Goal: Task Accomplishment & Management: Manage account settings

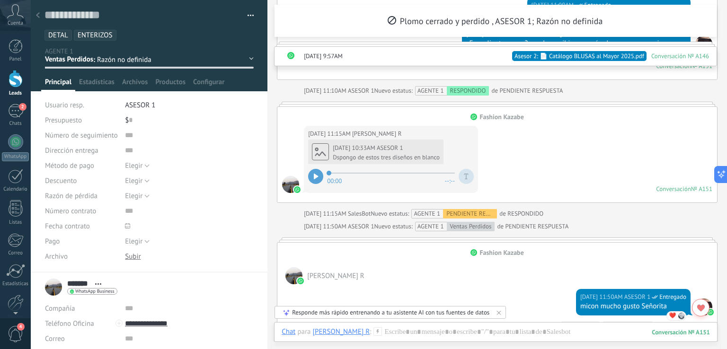
scroll to position [2424, 0]
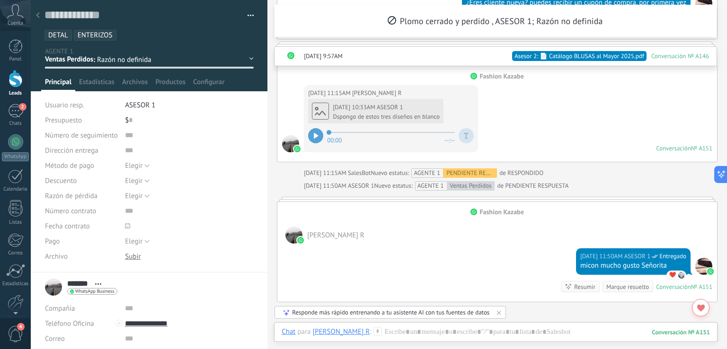
click at [316, 132] on div at bounding box center [315, 135] width 15 height 15
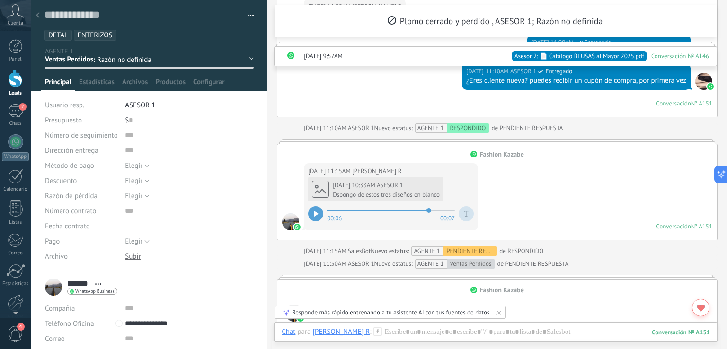
scroll to position [2282, 0]
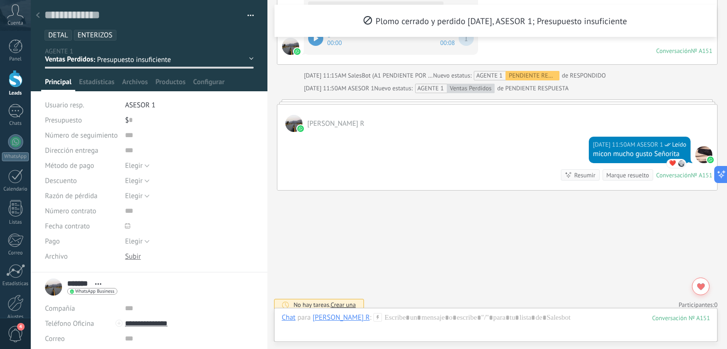
click at [0, 0] on div "ESPERANDO ASESOR RESPONDIDO PENDIENTE RESPUESTA SEGUIMIENTO PENDIENTE POR GUIA …" at bounding box center [0, 0] width 0 height 0
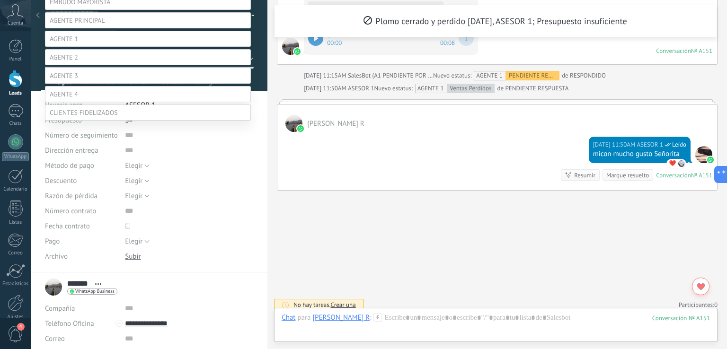
scroll to position [55, 0]
